Goal: Task Accomplishment & Management: Use online tool/utility

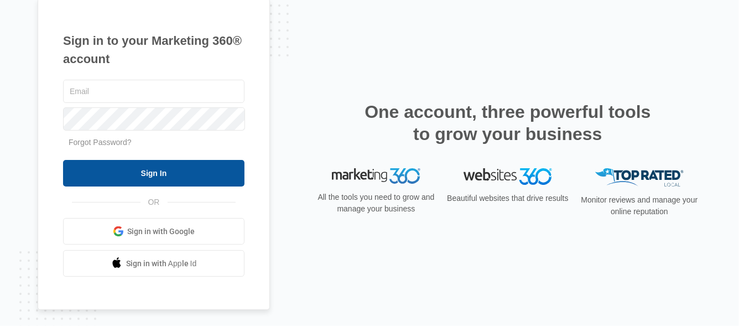
type input "[PERSON_NAME][EMAIL_ADDRESS][DOMAIN_NAME]"
click at [164, 172] on input "Sign In" at bounding box center [153, 173] width 181 height 27
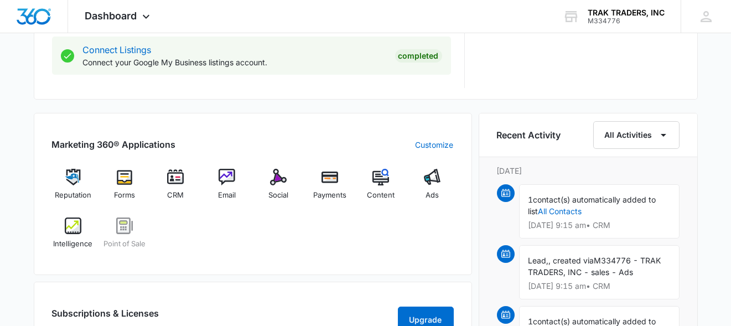
scroll to position [608, 0]
click at [436, 180] on img at bounding box center [432, 177] width 17 height 17
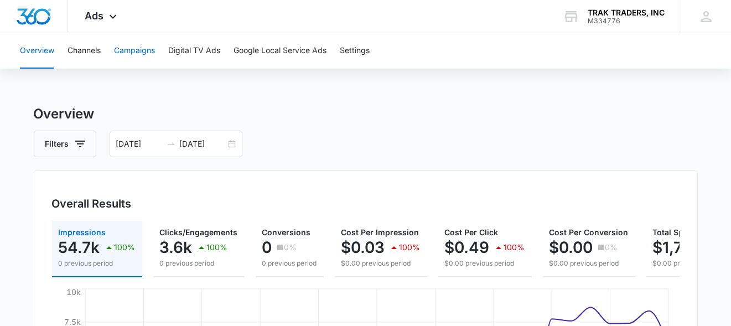
click at [137, 52] on button "Campaigns" at bounding box center [134, 50] width 41 height 35
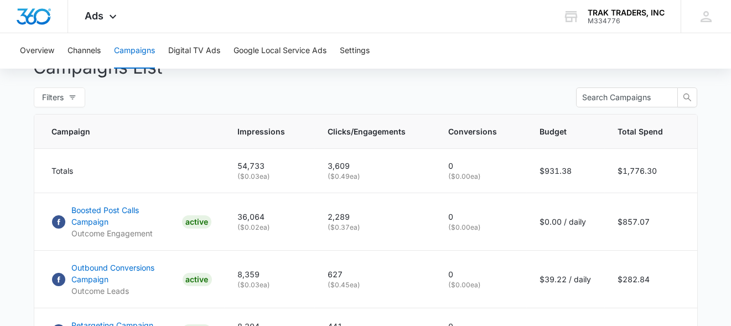
scroll to position [498, 0]
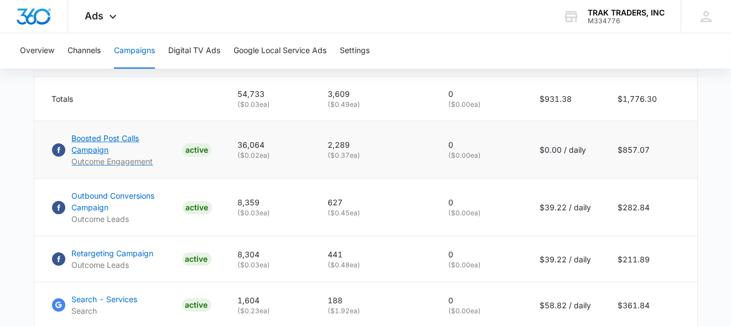
click at [152, 142] on p "Boosted Post Calls Campaign" at bounding box center [125, 143] width 106 height 23
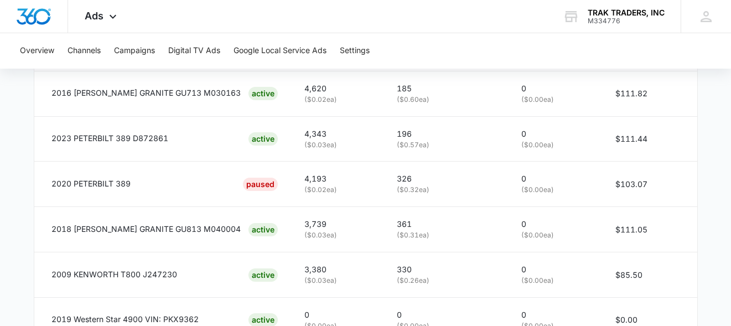
scroll to position [853, 0]
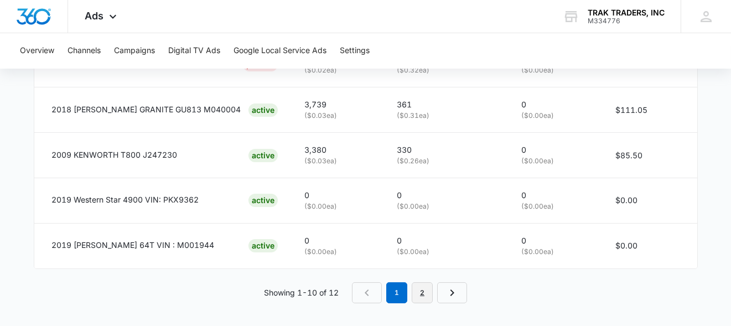
click at [423, 289] on link "2" at bounding box center [421, 292] width 21 height 21
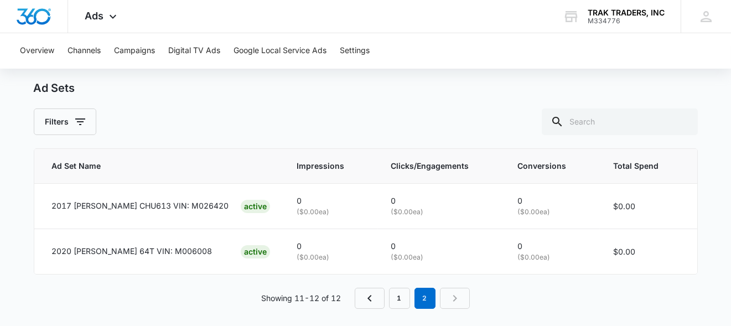
scroll to position [493, 0]
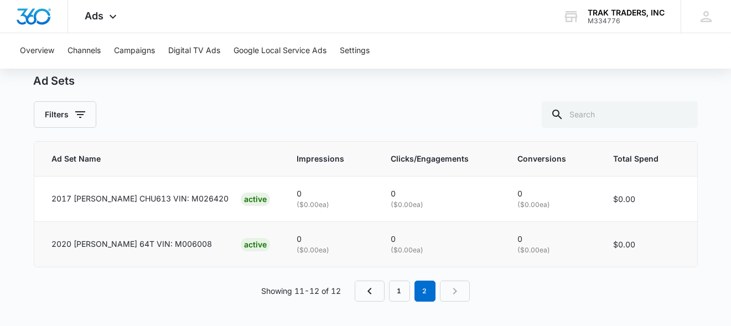
click at [170, 239] on p "2020 Mack Pinnacle 64T VIN: M006008" at bounding box center [132, 244] width 160 height 12
